Goal: Information Seeking & Learning: Learn about a topic

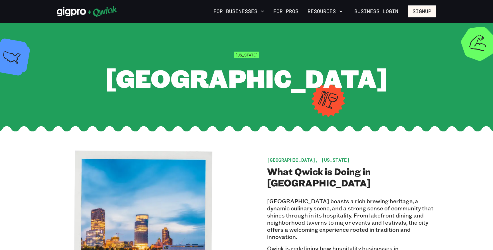
click at [77, 9] on icon at bounding box center [87, 11] width 60 height 11
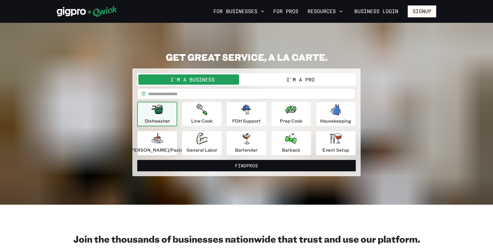
click at [109, 14] on icon at bounding box center [87, 11] width 60 height 11
click at [103, 10] on icon at bounding box center [87, 11] width 60 height 11
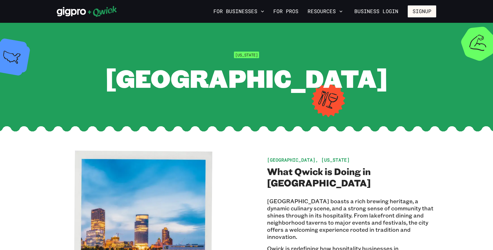
click at [312, 188] on h2 "What Qwick is Doing in [GEOGRAPHIC_DATA]" at bounding box center [351, 177] width 169 height 23
copy h2 "Qwick"
click at [257, 84] on span "[GEOGRAPHIC_DATA]" at bounding box center [246, 78] width 282 height 33
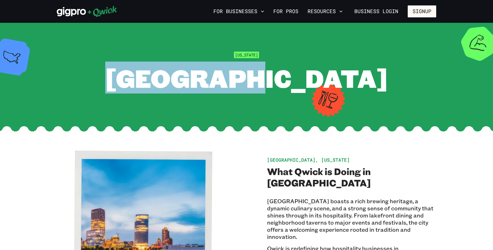
click at [257, 84] on span "[GEOGRAPHIC_DATA]" at bounding box center [246, 78] width 282 height 33
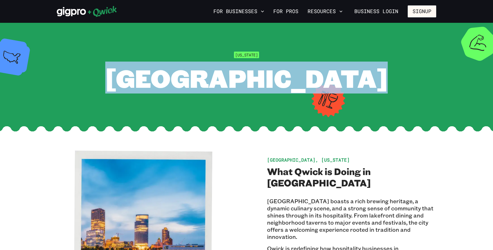
click at [257, 84] on span "[GEOGRAPHIC_DATA]" at bounding box center [246, 78] width 282 height 33
copy span "[GEOGRAPHIC_DATA]"
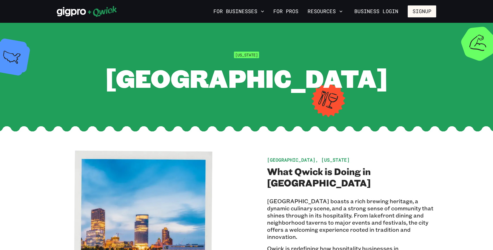
click at [389, 184] on h2 "What Qwick is Doing in [GEOGRAPHIC_DATA]" at bounding box center [351, 177] width 169 height 23
copy h2 "[GEOGRAPHIC_DATA]"
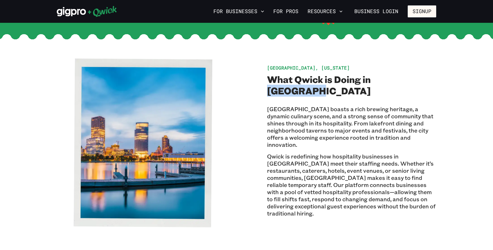
scroll to position [117, 0]
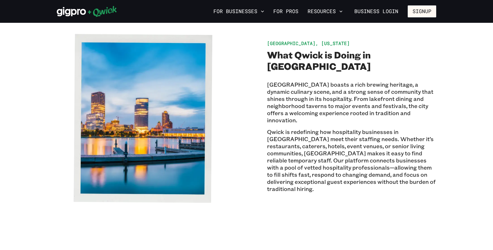
click at [249, 135] on div "[GEOGRAPHIC_DATA], [US_STATE] What Qwick is Doing in [GEOGRAPHIC_DATA] [GEOGRAP…" at bounding box center [246, 118] width 379 height 169
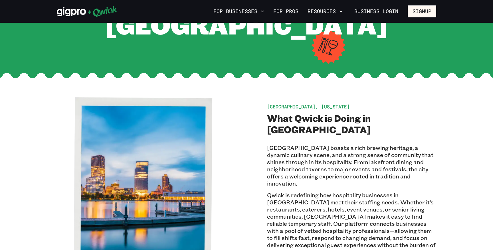
scroll to position [0, 0]
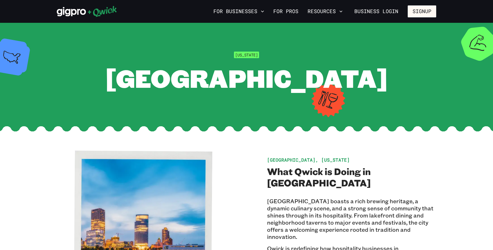
click at [312, 184] on h2 "What Qwick is Doing in [GEOGRAPHIC_DATA]" at bounding box center [351, 177] width 169 height 23
copy h2 "Qwick"
